Goal: Find specific page/section: Find specific page/section

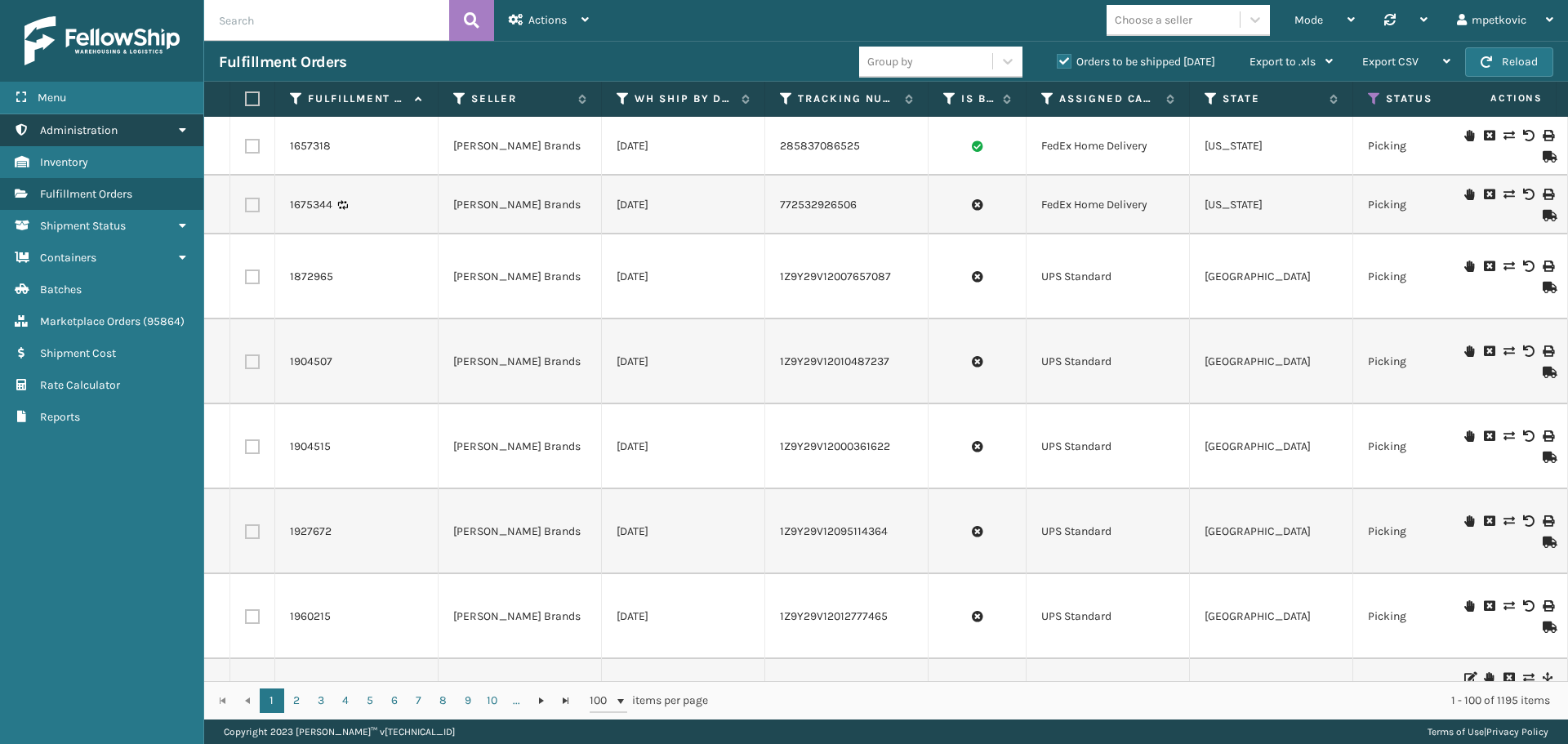
click at [117, 128] on span "Administration" at bounding box center [78, 130] width 77 height 14
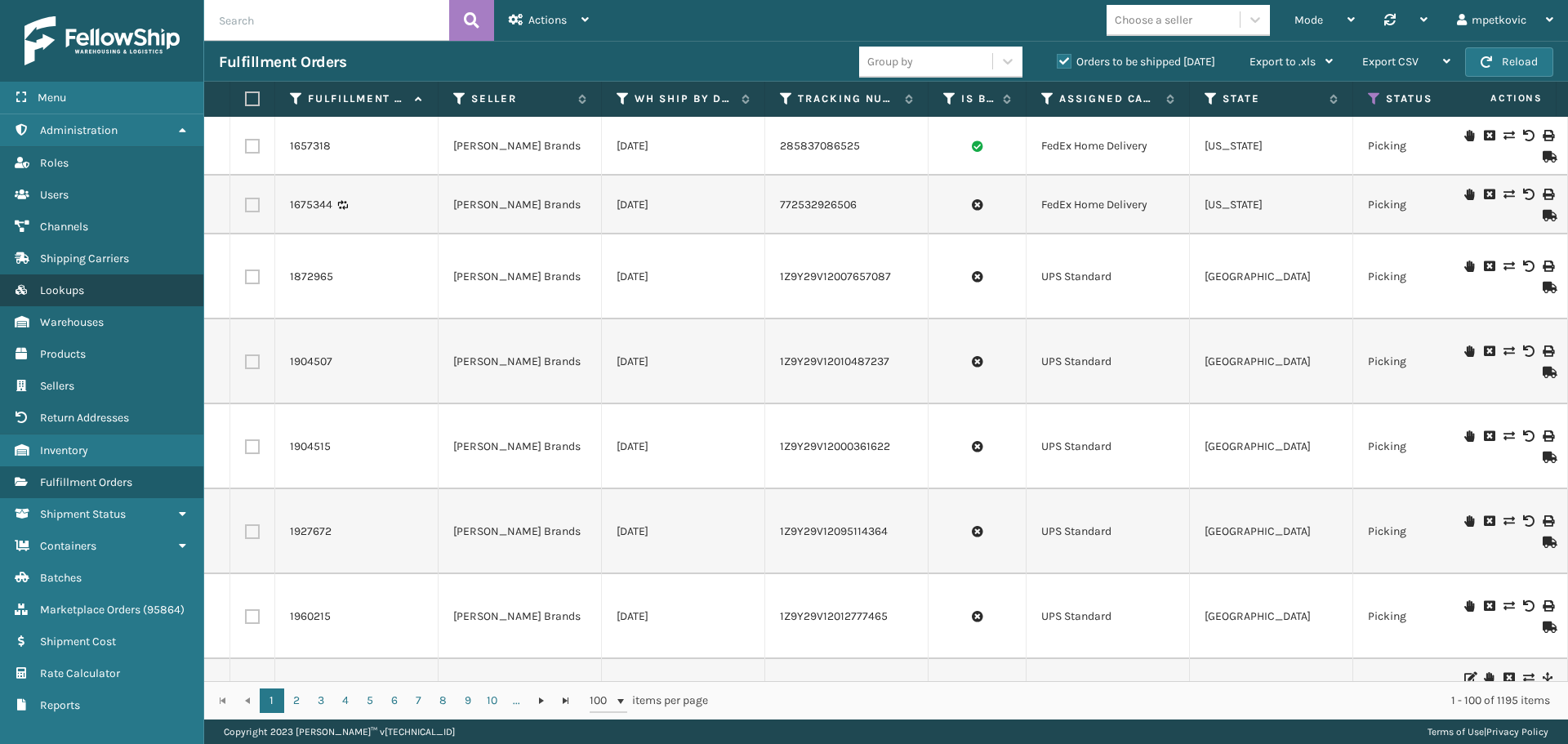
click at [104, 280] on link "Lookups" at bounding box center [102, 290] width 203 height 32
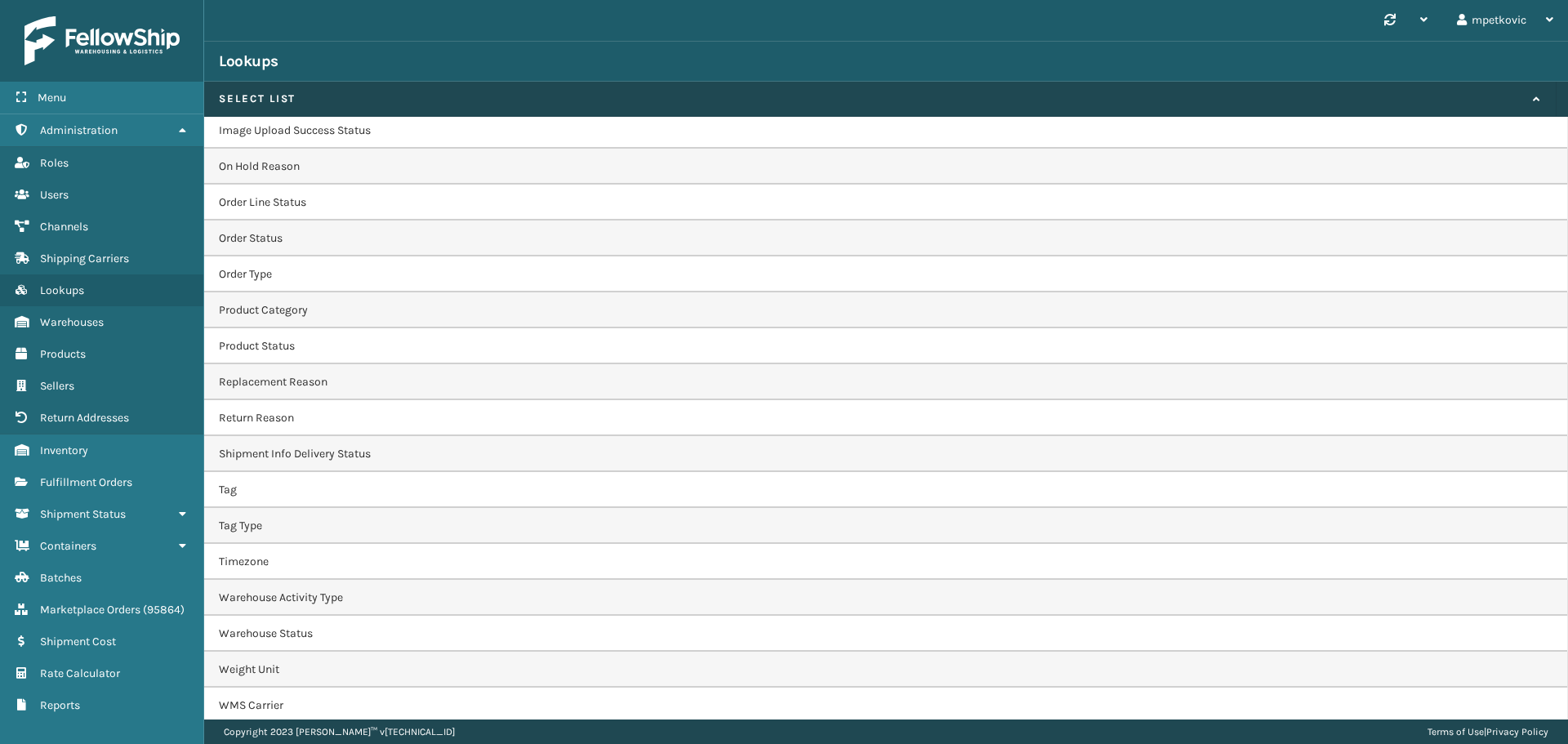
scroll to position [511, 0]
click at [384, 53] on div "Lookups" at bounding box center [886, 61] width 1364 height 41
